Goal: Task Accomplishment & Management: Use online tool/utility

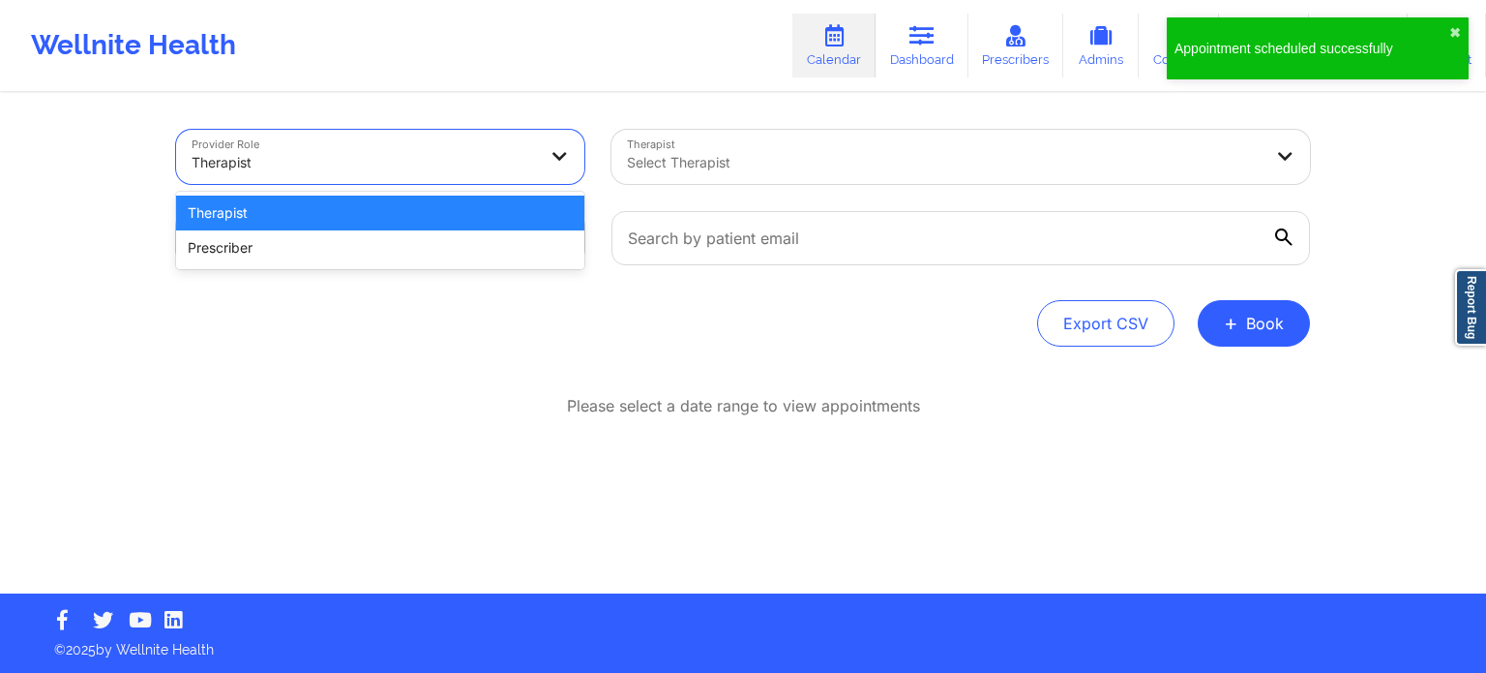
click at [311, 158] on div at bounding box center [364, 162] width 344 height 23
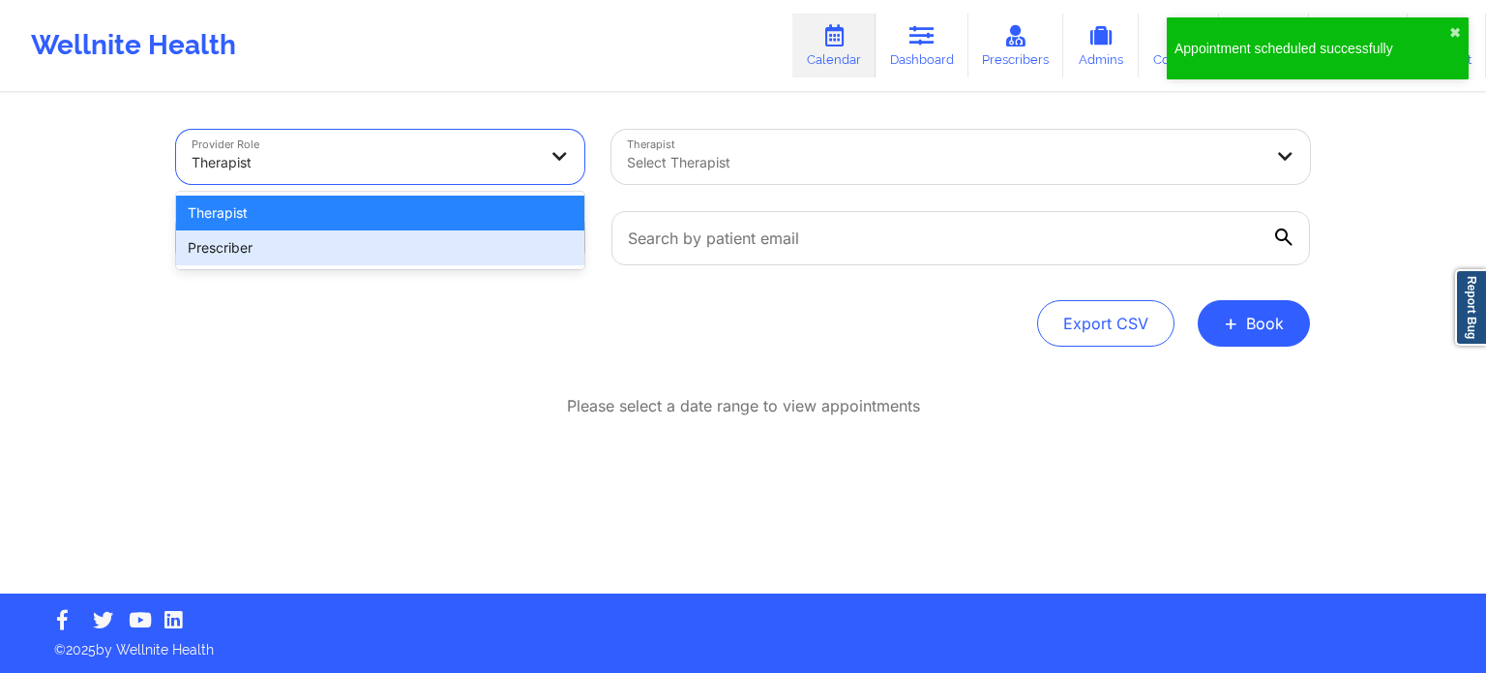
click at [296, 257] on div "Prescriber" at bounding box center [380, 247] width 408 height 35
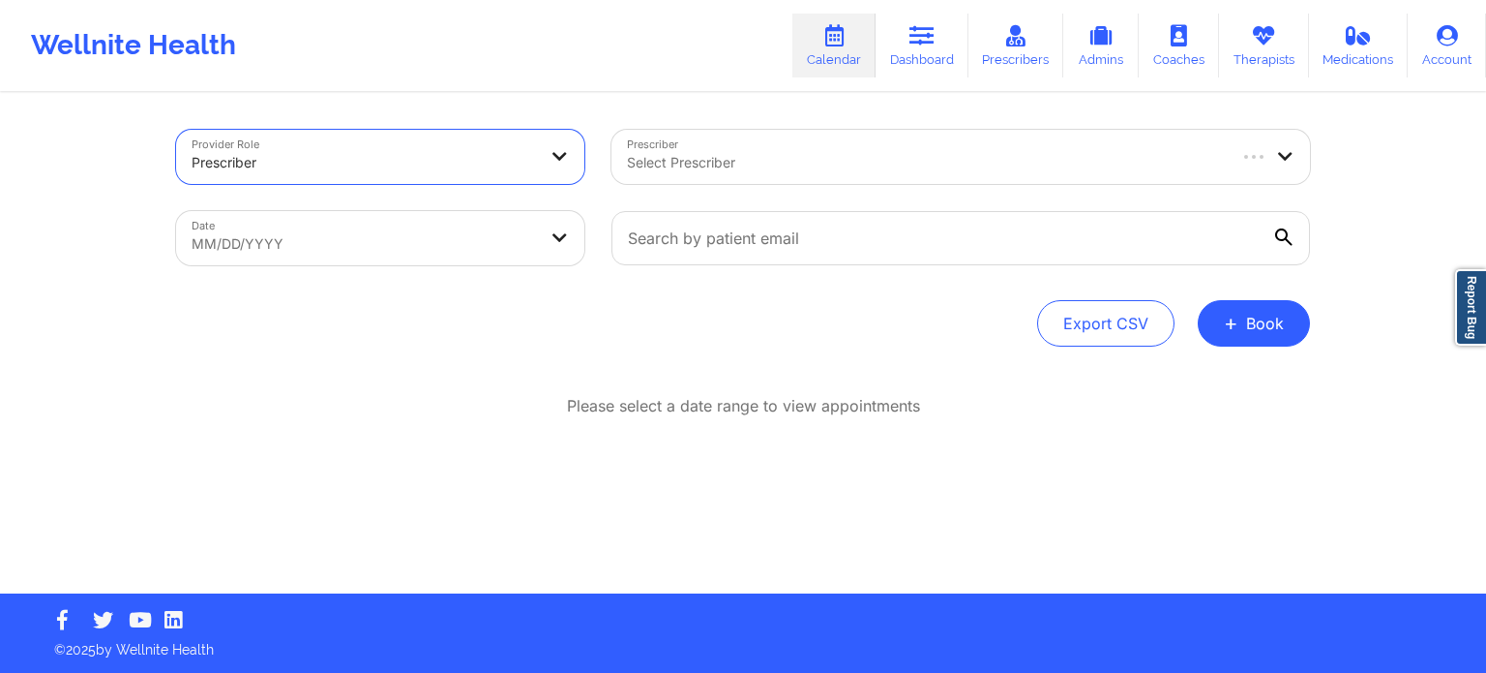
click at [691, 181] on div "Select Prescriber" at bounding box center [918, 157] width 613 height 54
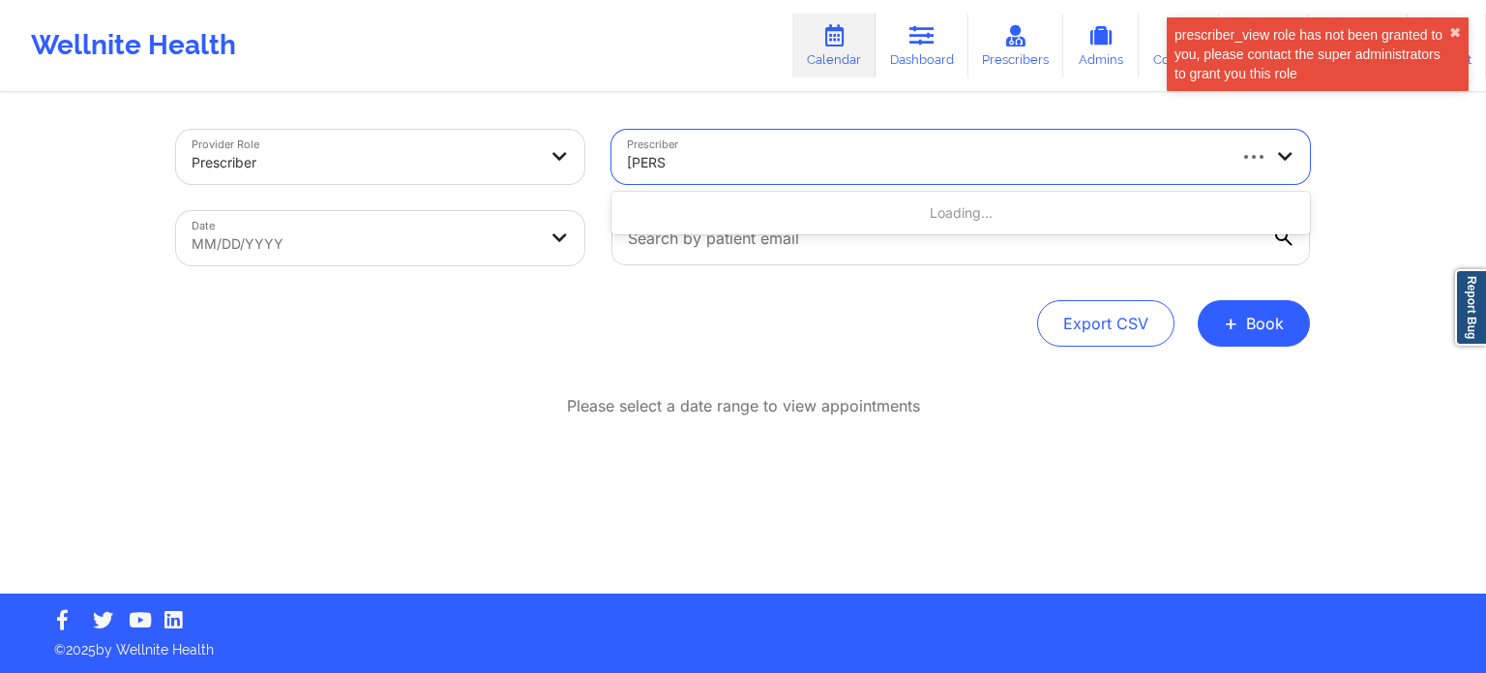
type input "[PERSON_NAME]"
click at [708, 157] on div at bounding box center [944, 162] width 635 height 23
click at [917, 42] on icon at bounding box center [922, 35] width 25 height 21
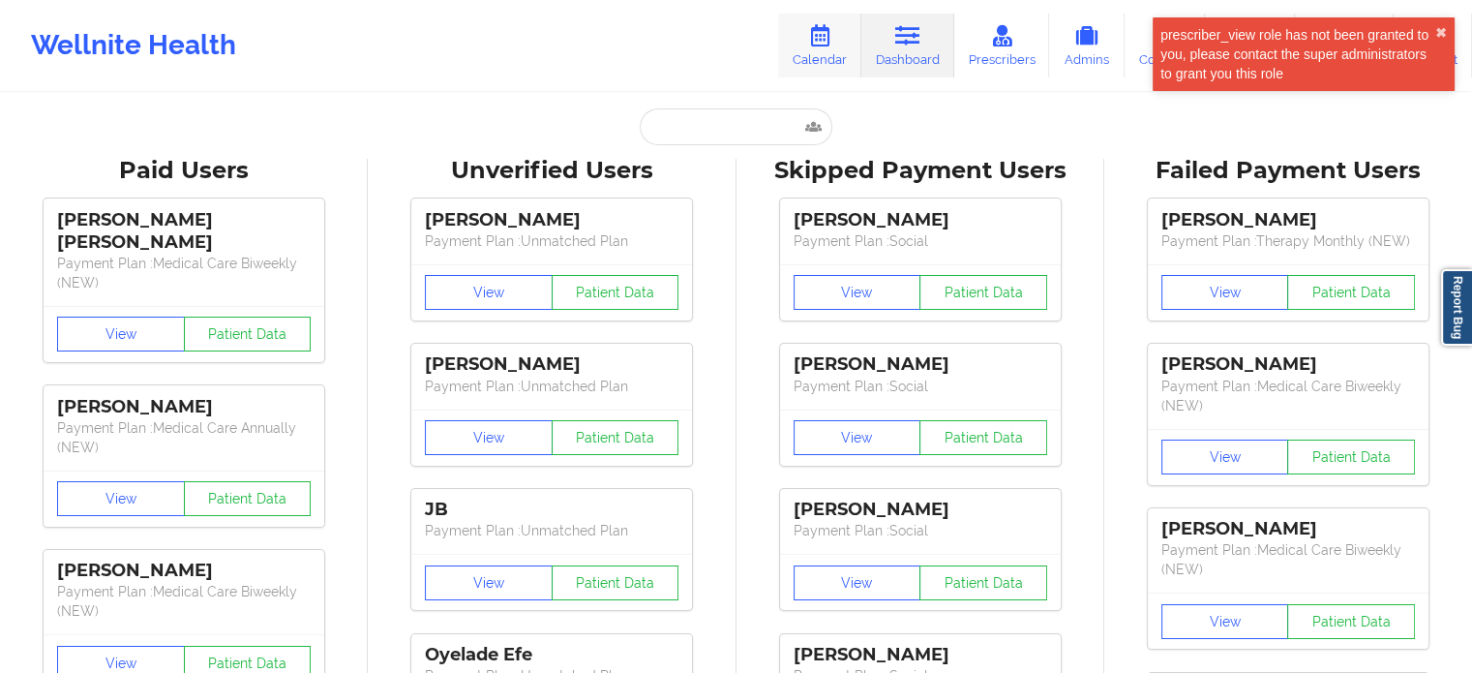
click at [821, 50] on link "Calendar" at bounding box center [819, 46] width 83 height 64
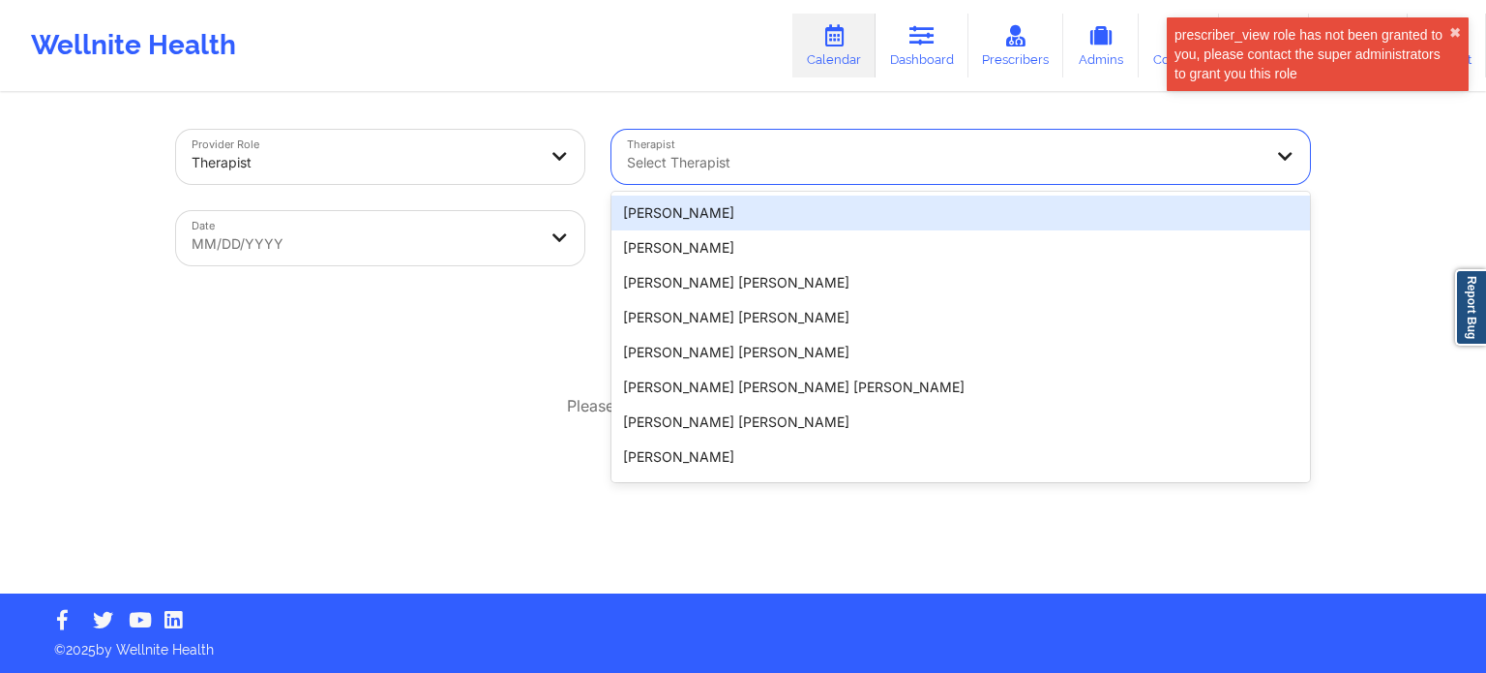
click at [770, 163] on div at bounding box center [944, 162] width 635 height 23
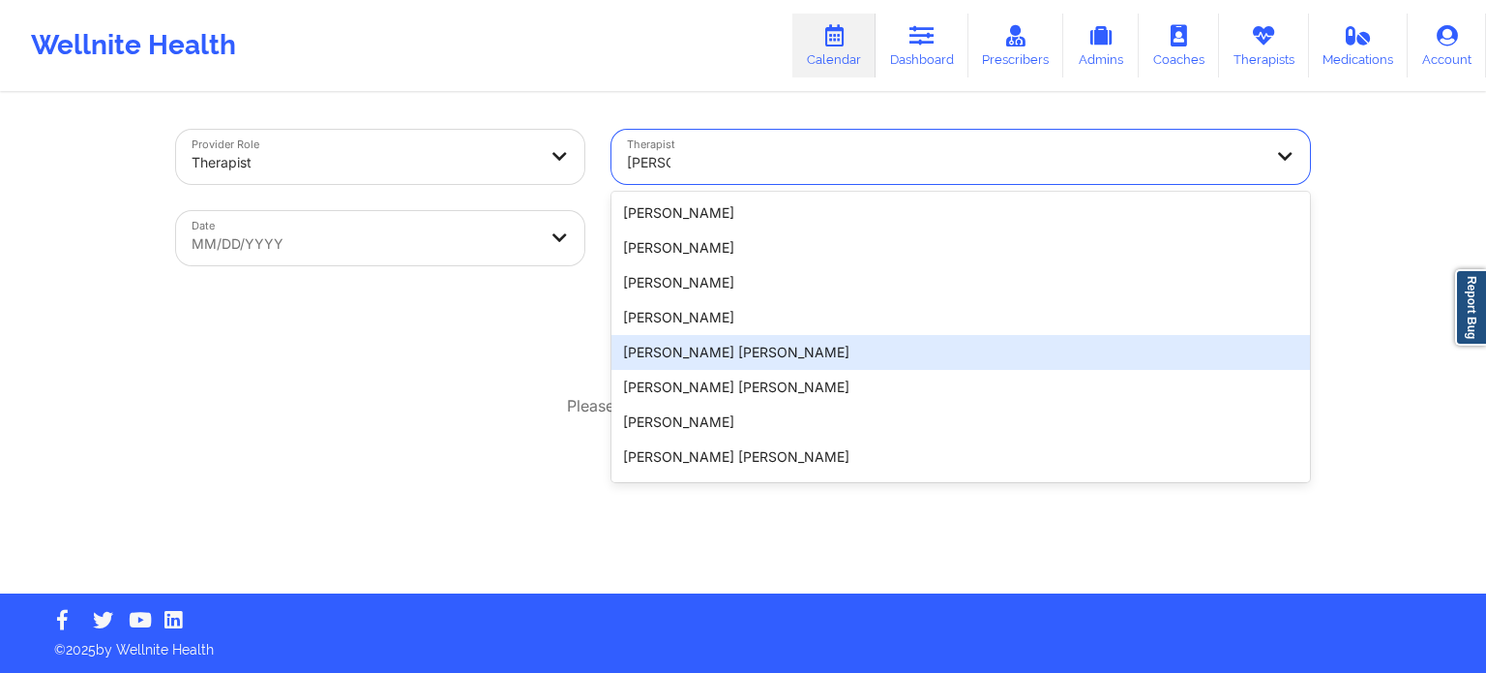
type input "[PERSON_NAME]"
click at [357, 151] on div at bounding box center [364, 162] width 344 height 23
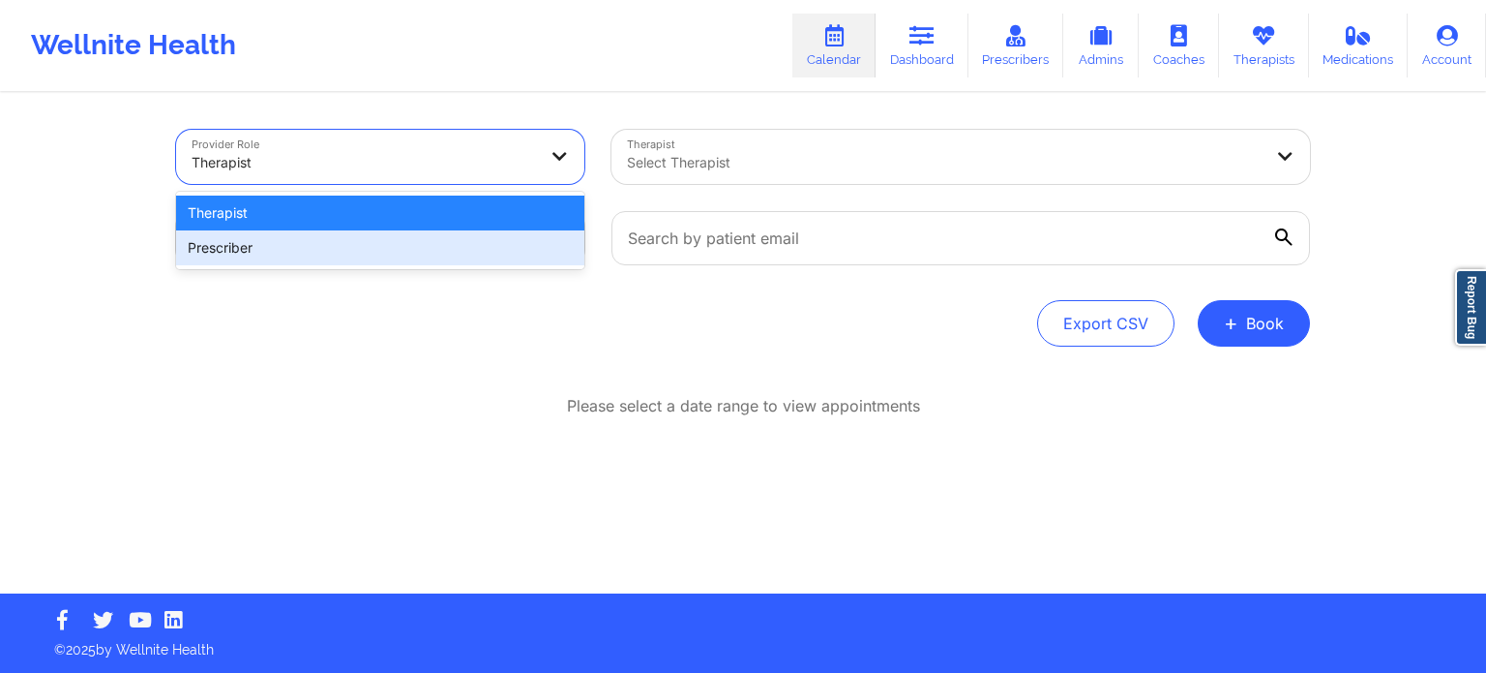
click at [337, 247] on div "Prescriber" at bounding box center [380, 247] width 408 height 35
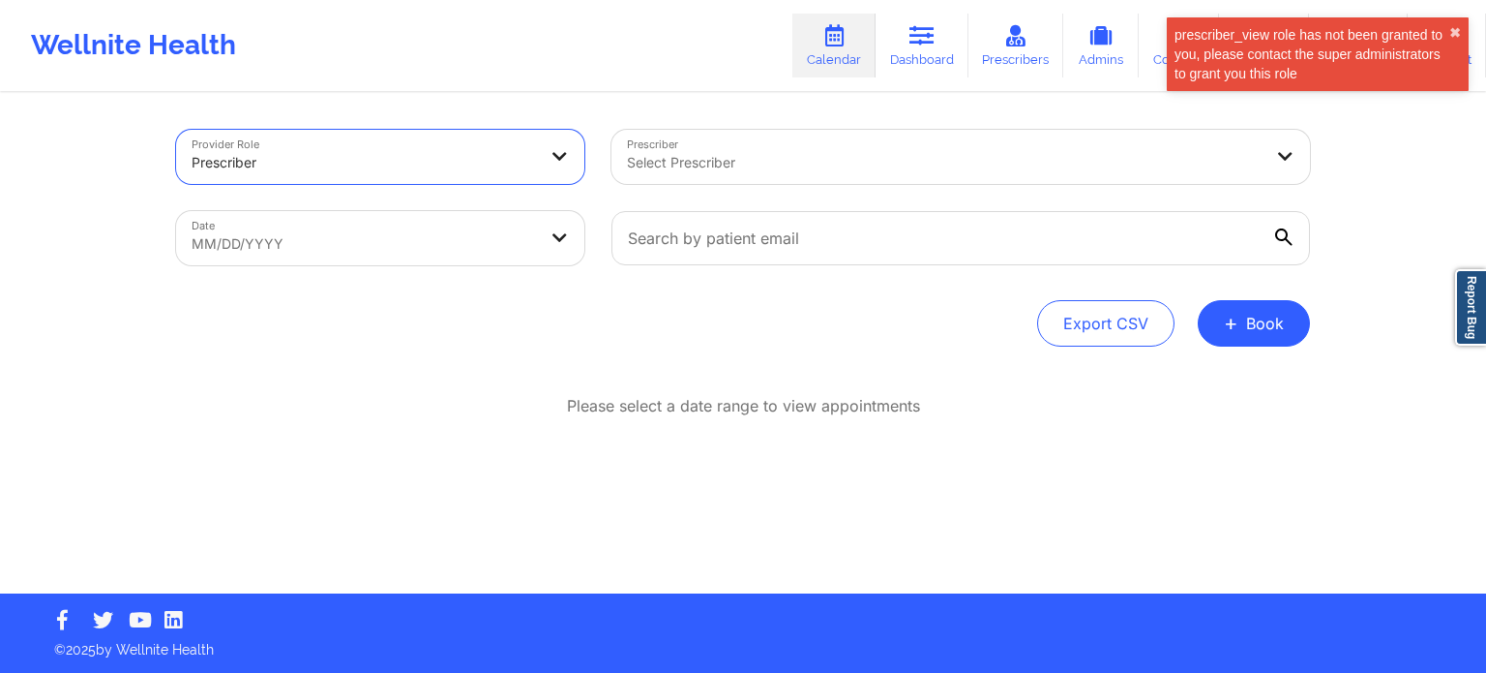
click at [703, 173] on div at bounding box center [944, 162] width 635 height 23
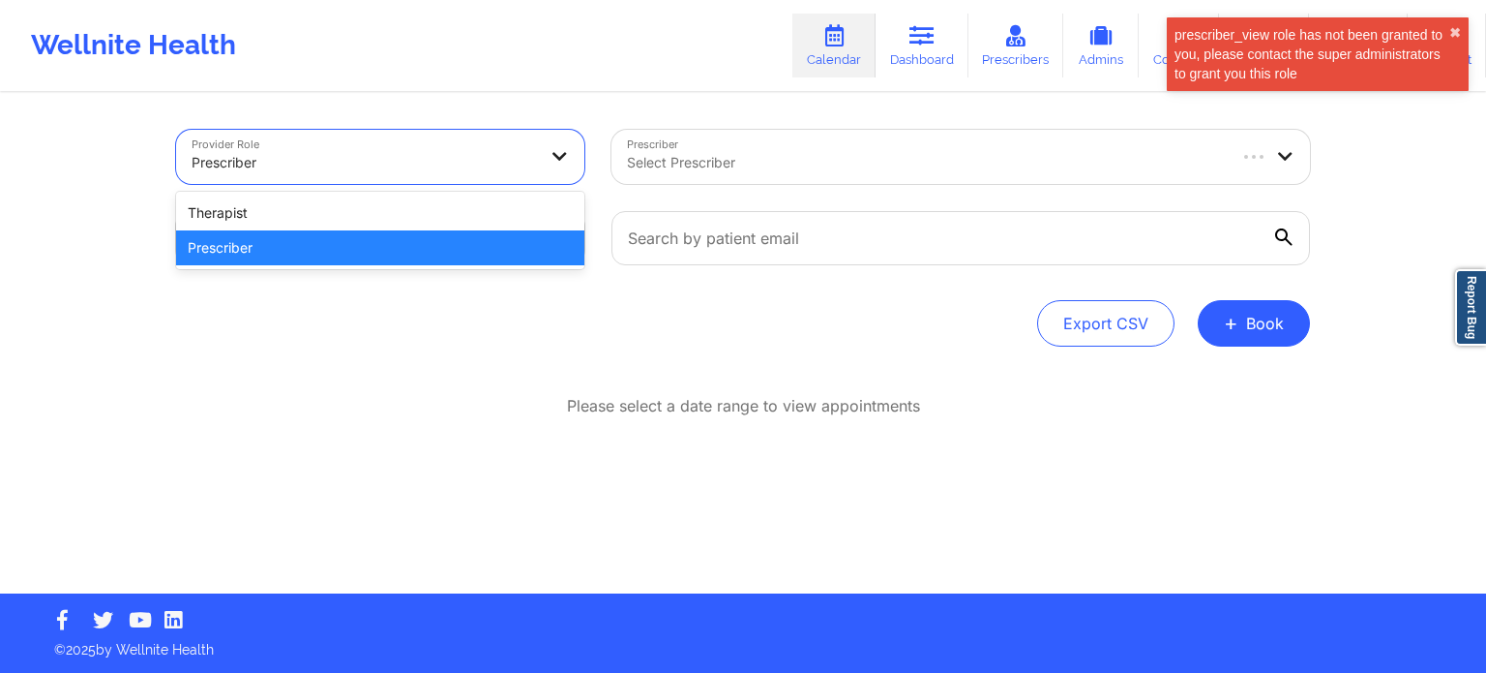
click at [395, 171] on div at bounding box center [364, 162] width 344 height 23
click at [232, 339] on div "Export CSV + Book" at bounding box center [743, 323] width 1134 height 46
